Goal: Task Accomplishment & Management: Manage account settings

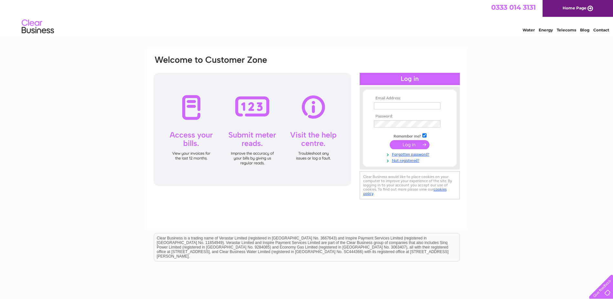
type input "SpaMedica.accounts@spamedica.co.uk"
click at [412, 143] on input "submit" at bounding box center [410, 144] width 40 height 9
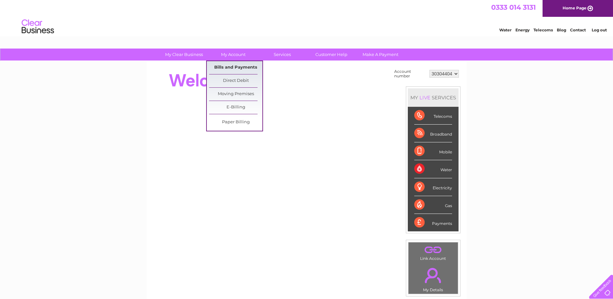
click at [227, 68] on link "Bills and Payments" at bounding box center [235, 67] width 53 height 13
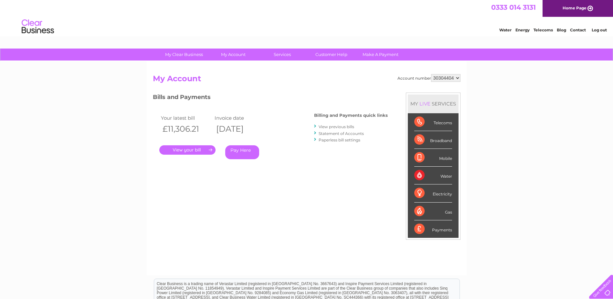
click at [603, 29] on link "Log out" at bounding box center [599, 29] width 15 height 5
